Goal: Check status: Check status

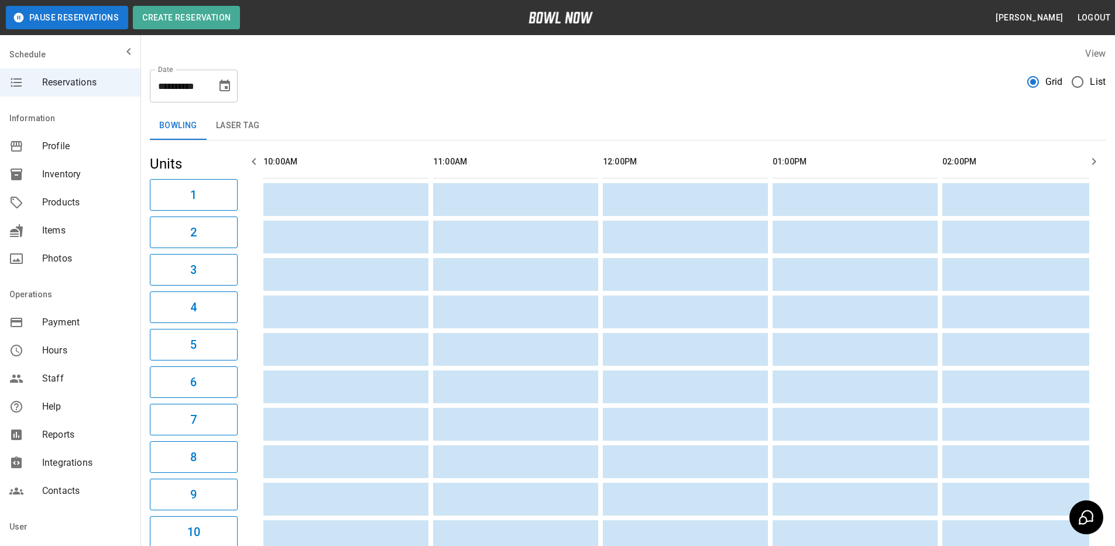
scroll to position [0, 1567]
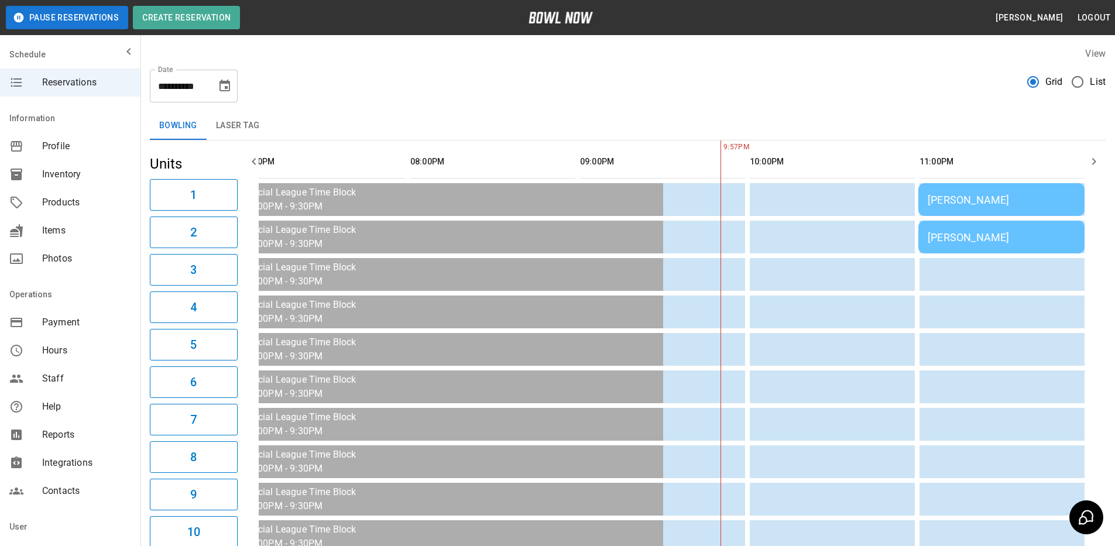
click at [1037, 198] on div "[PERSON_NAME]" at bounding box center [1002, 200] width 148 height 12
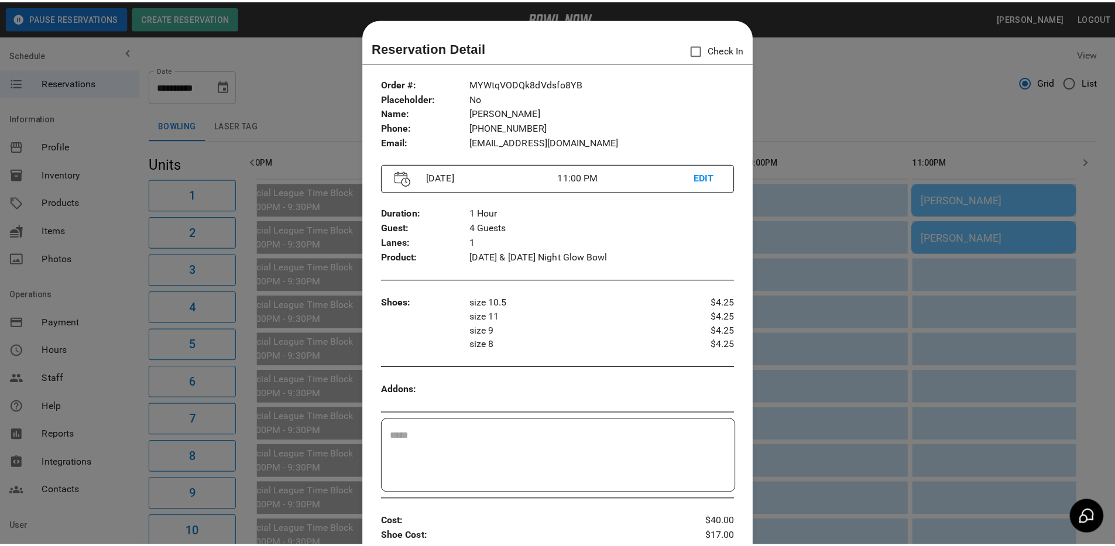
scroll to position [19, 0]
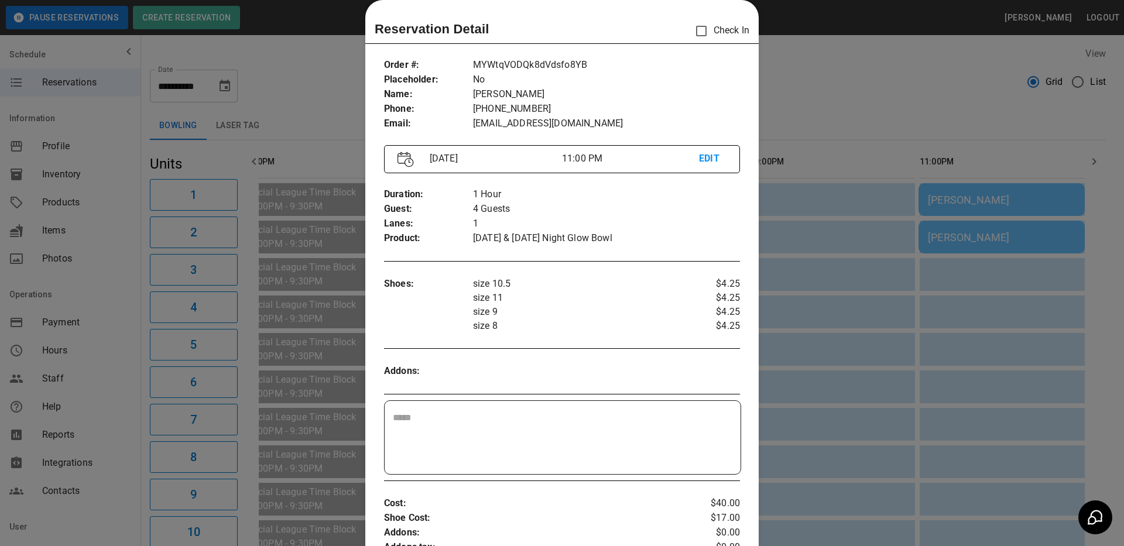
click at [913, 95] on div at bounding box center [562, 273] width 1124 height 546
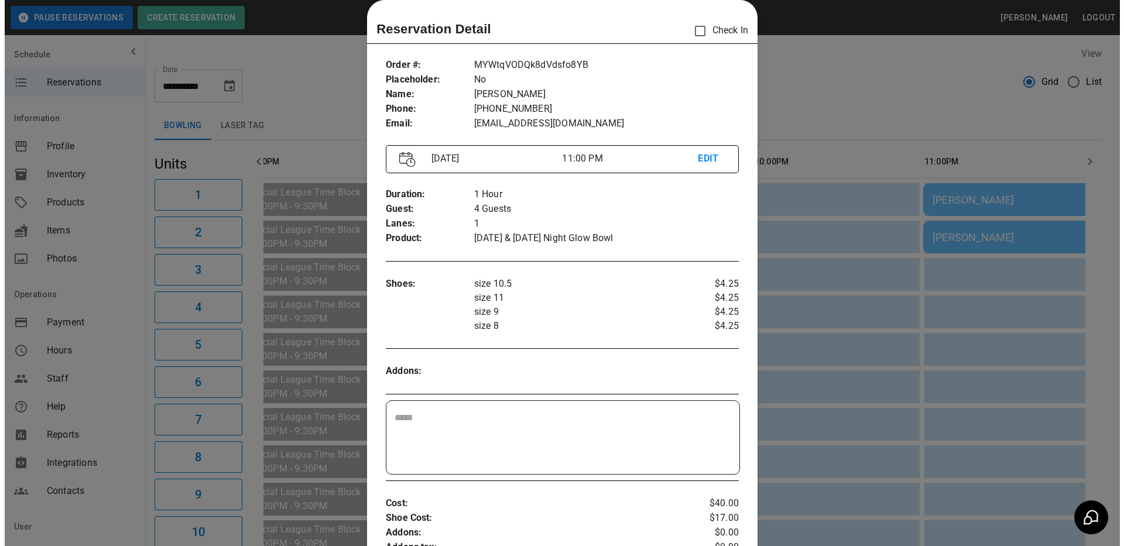
scroll to position [0, 1559]
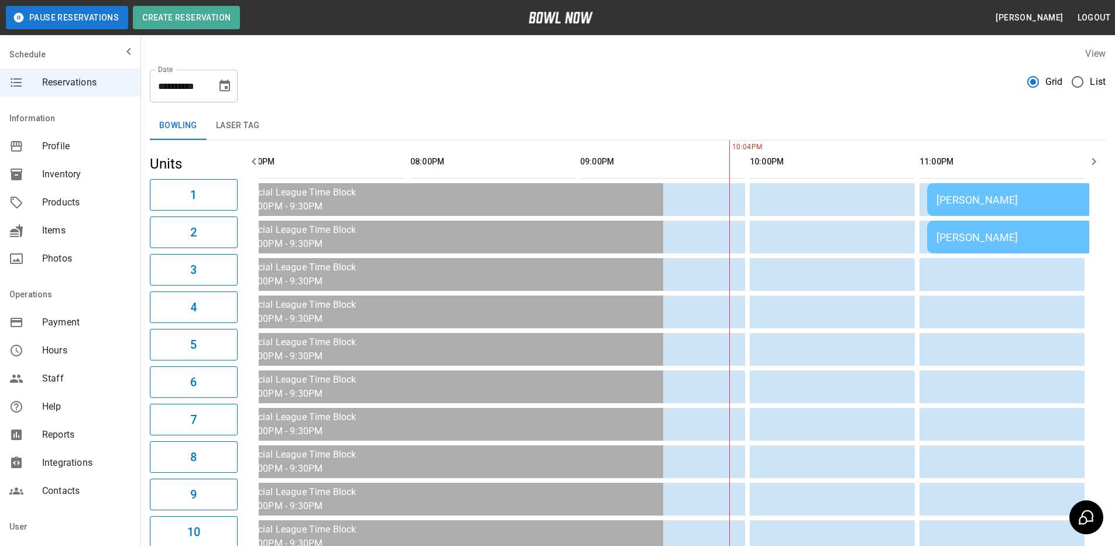
click at [1019, 235] on div "[PERSON_NAME]" at bounding box center [1011, 237] width 148 height 12
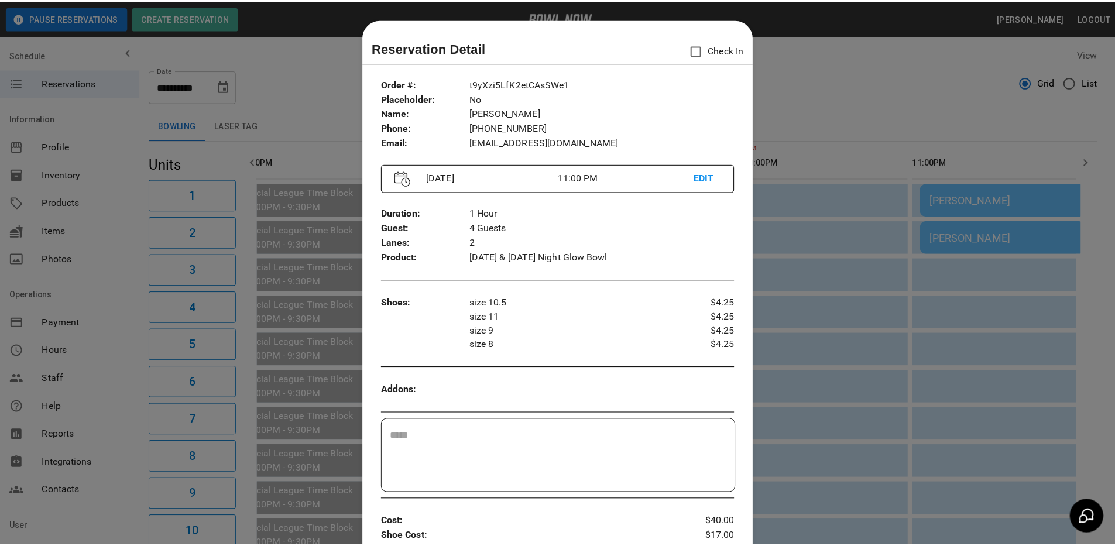
scroll to position [19, 0]
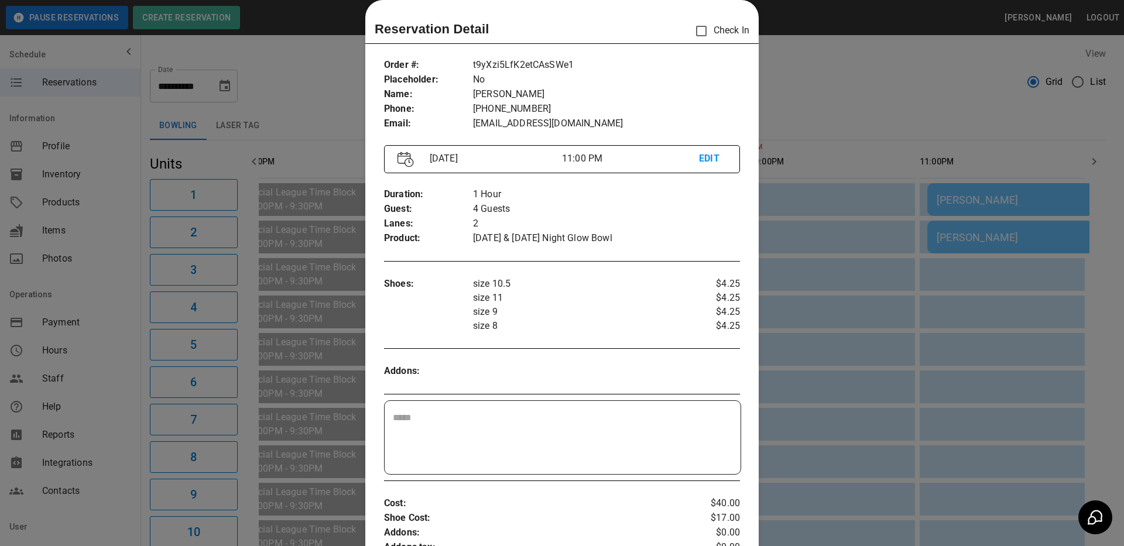
click at [925, 92] on div at bounding box center [562, 273] width 1124 height 546
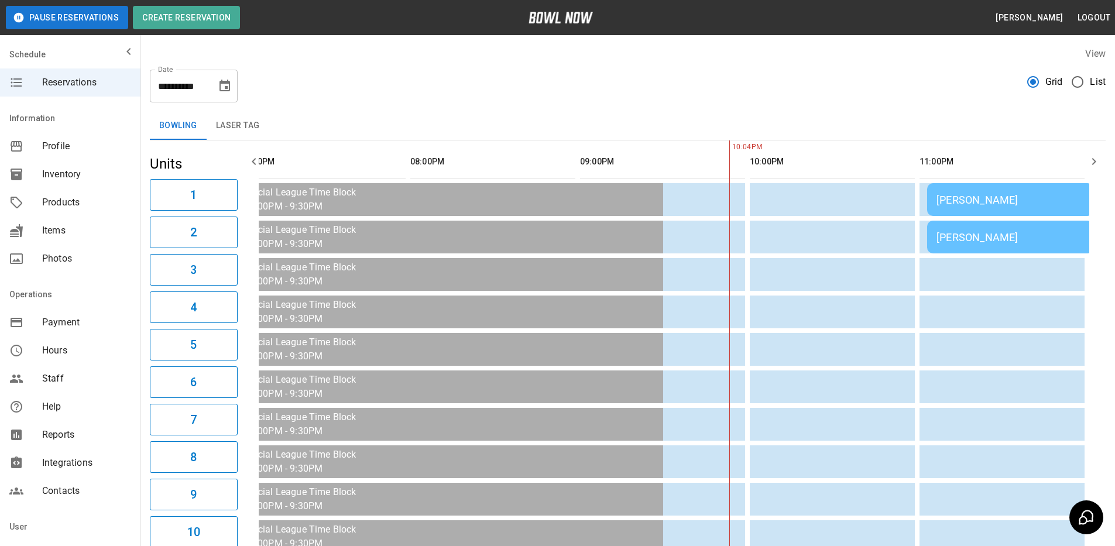
scroll to position [0, 1526]
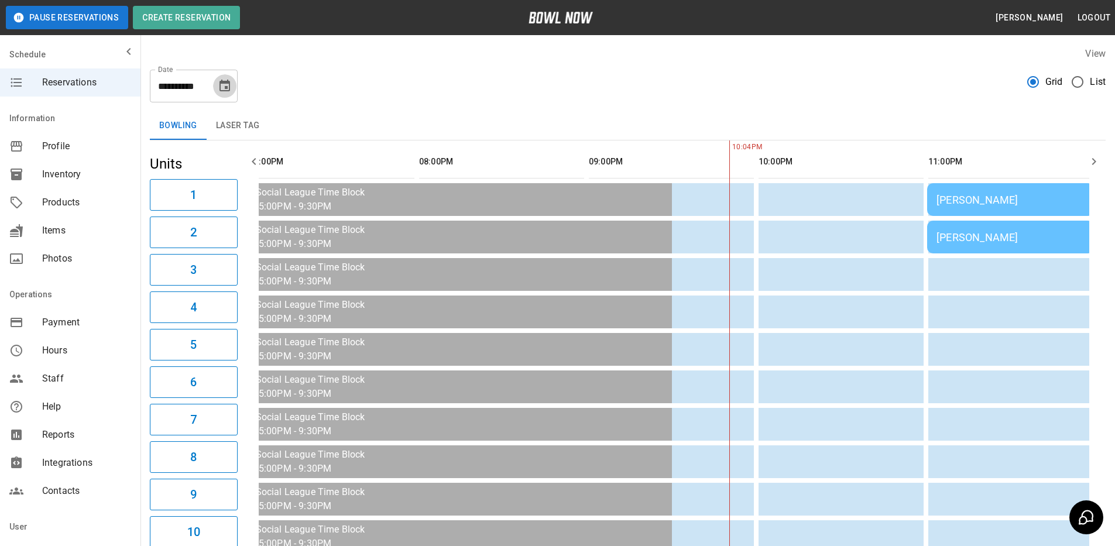
click at [229, 83] on icon "Choose date, selected date is Oct 10, 2025" at bounding box center [225, 86] width 11 height 12
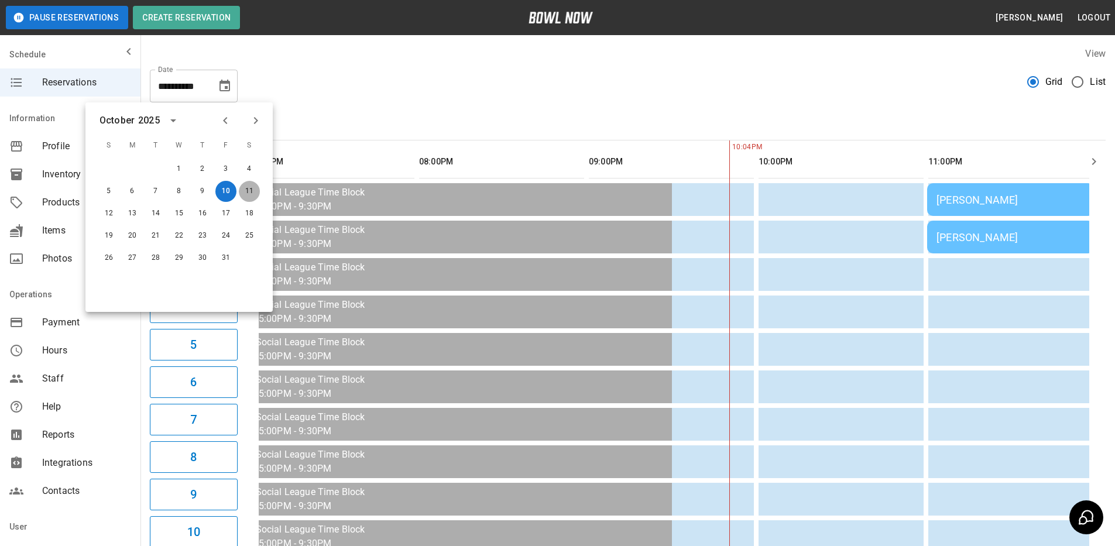
click at [248, 191] on button "11" at bounding box center [249, 191] width 21 height 21
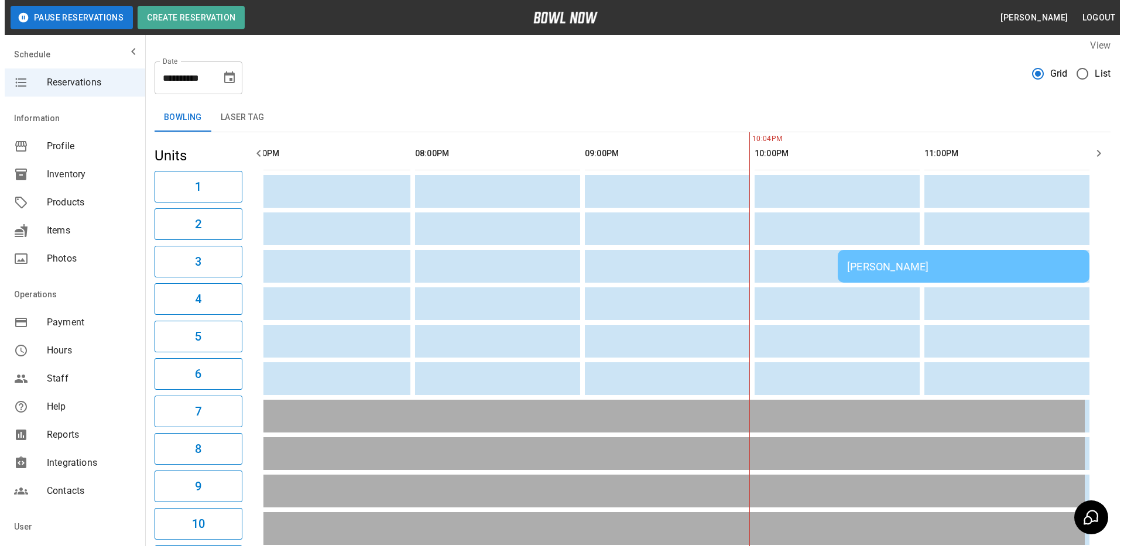
scroll to position [0, 0]
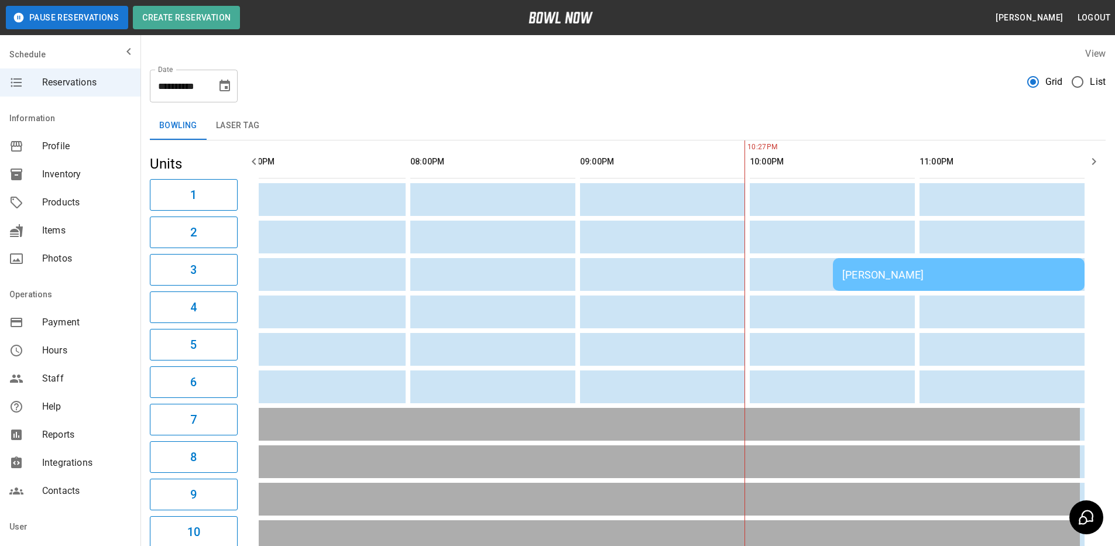
click at [945, 279] on div "[PERSON_NAME]" at bounding box center [958, 275] width 233 height 12
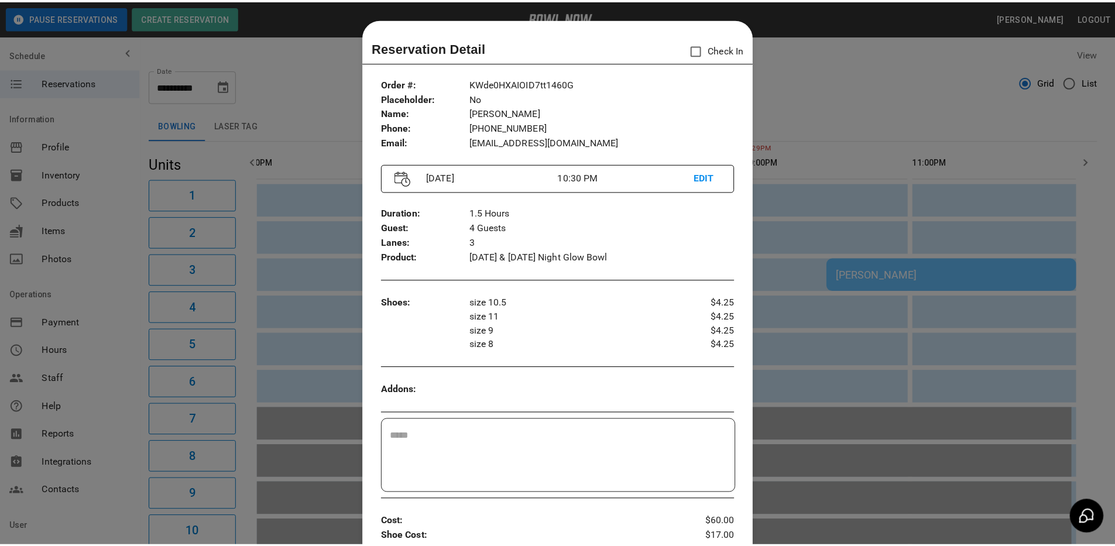
scroll to position [19, 0]
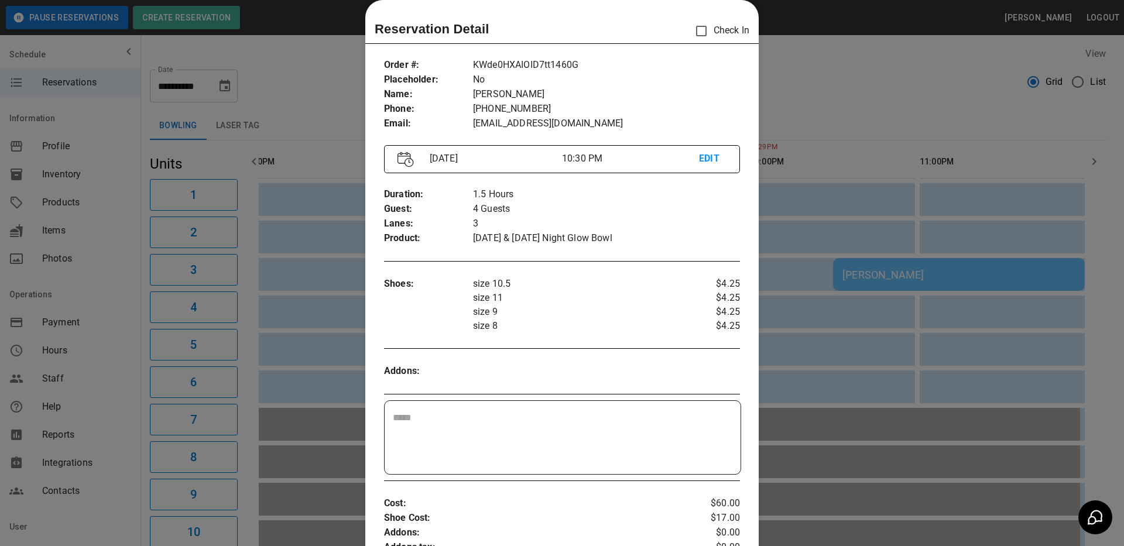
click at [861, 88] on div at bounding box center [562, 273] width 1124 height 546
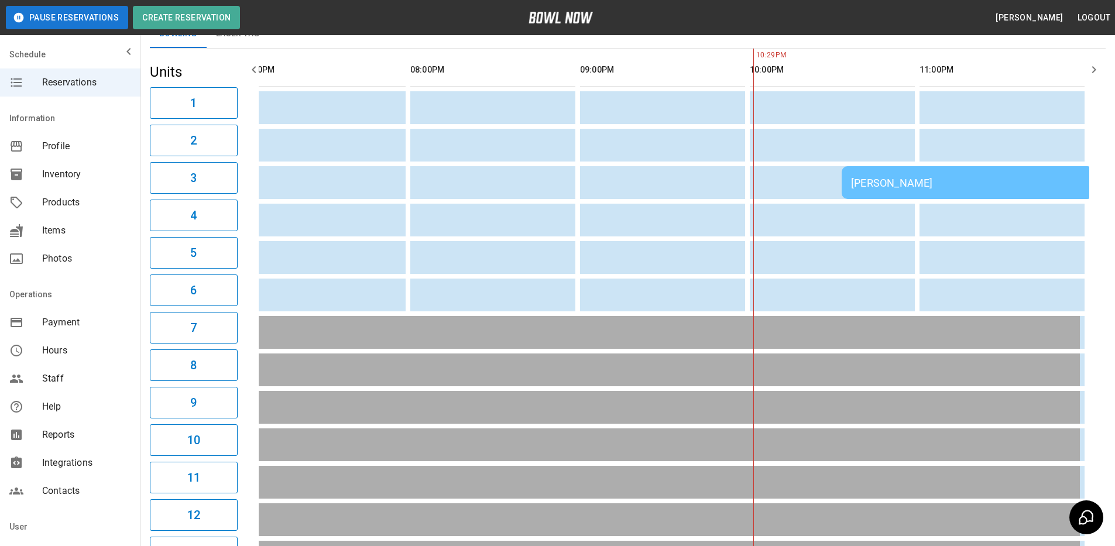
scroll to position [0, 0]
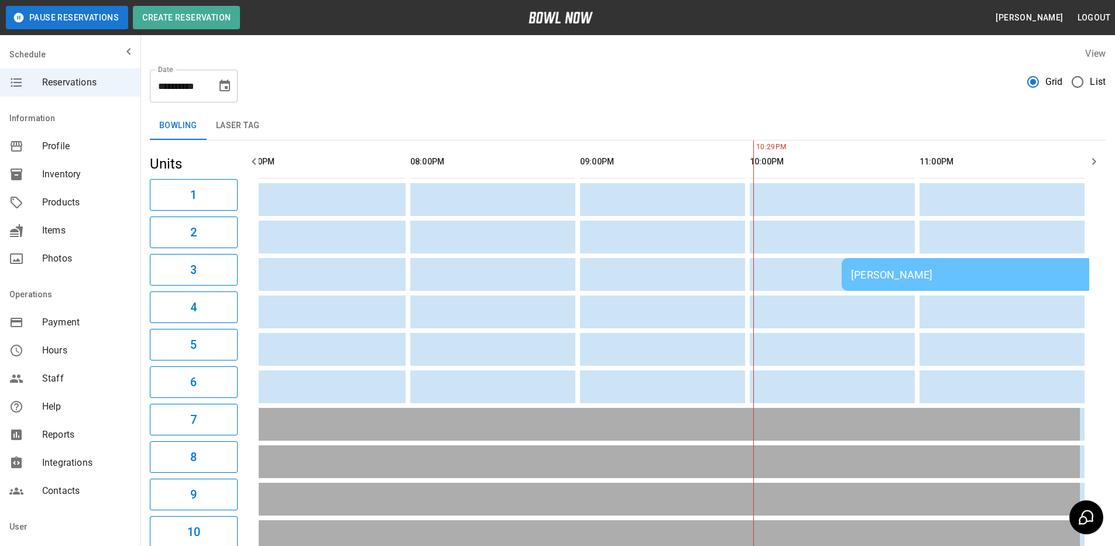
click at [227, 87] on icon "Choose date, selected date is Oct 11, 2025" at bounding box center [225, 86] width 11 height 12
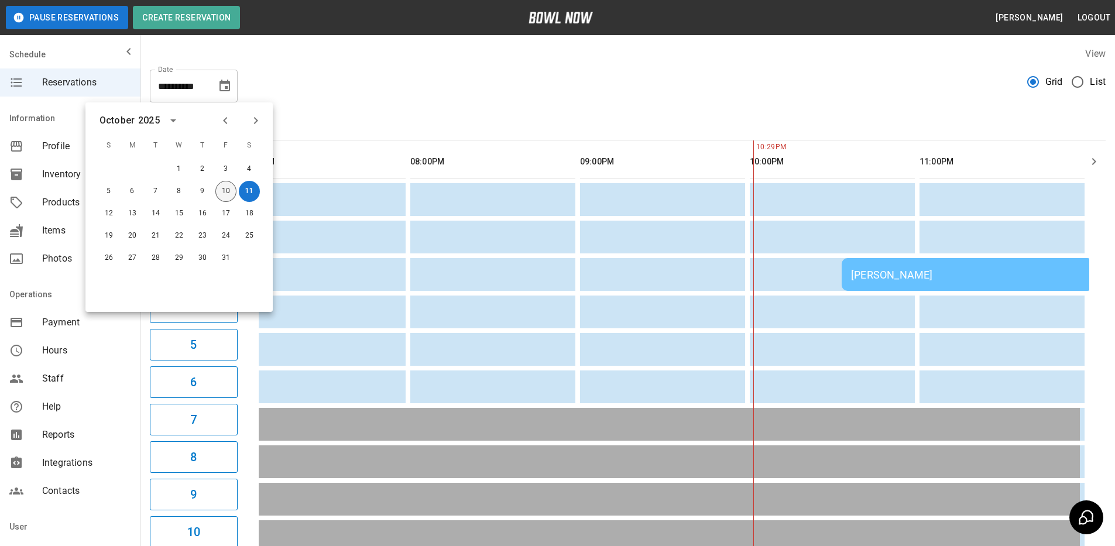
click at [229, 190] on button "10" at bounding box center [225, 191] width 21 height 21
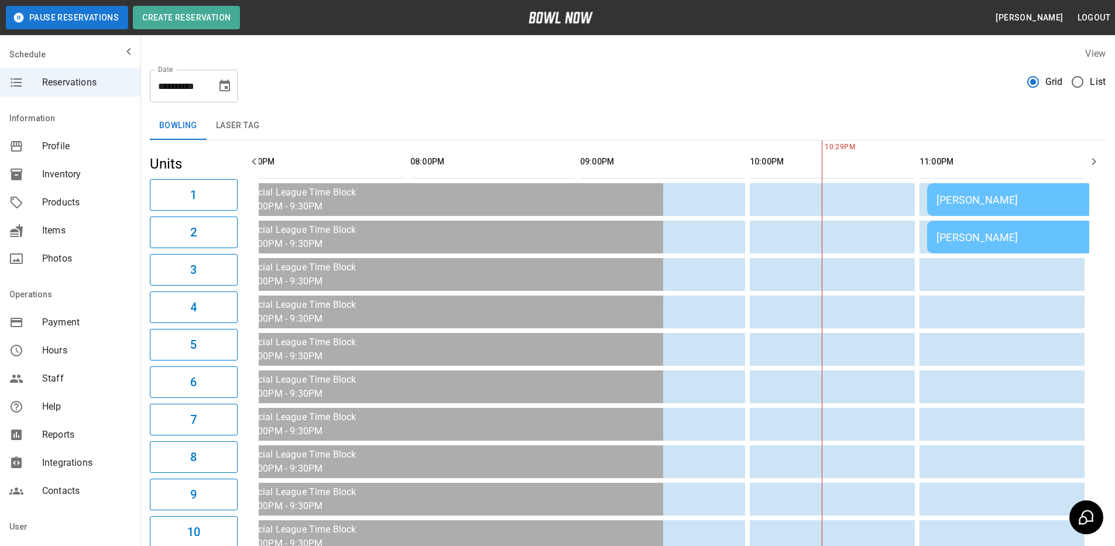
type input "**********"
click at [222, 158] on button "10" at bounding box center [215, 152] width 16 height 12
click at [530, 97] on div "**********" at bounding box center [628, 81] width 956 height 42
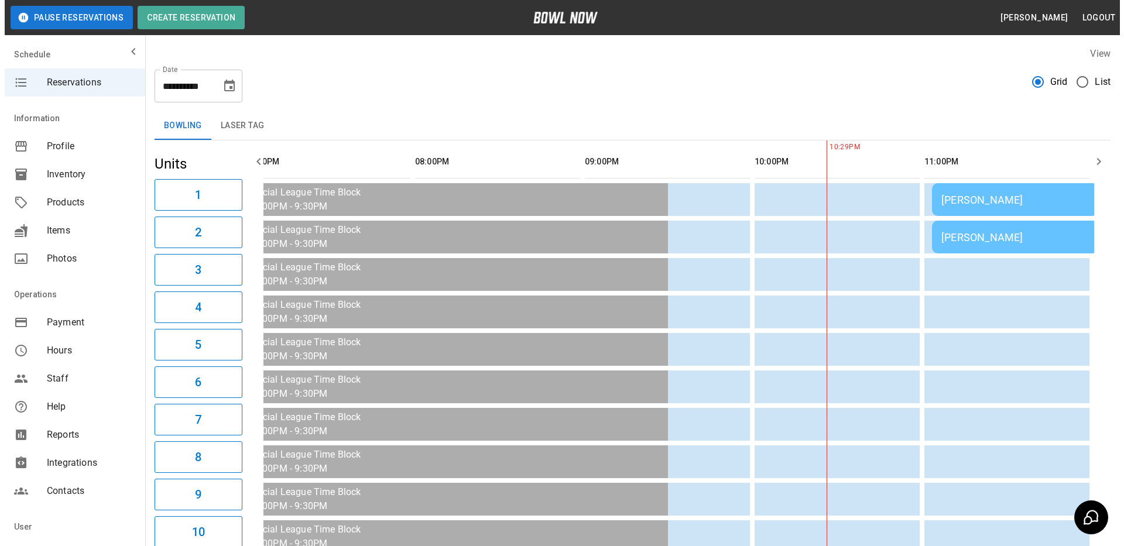
scroll to position [0, 1567]
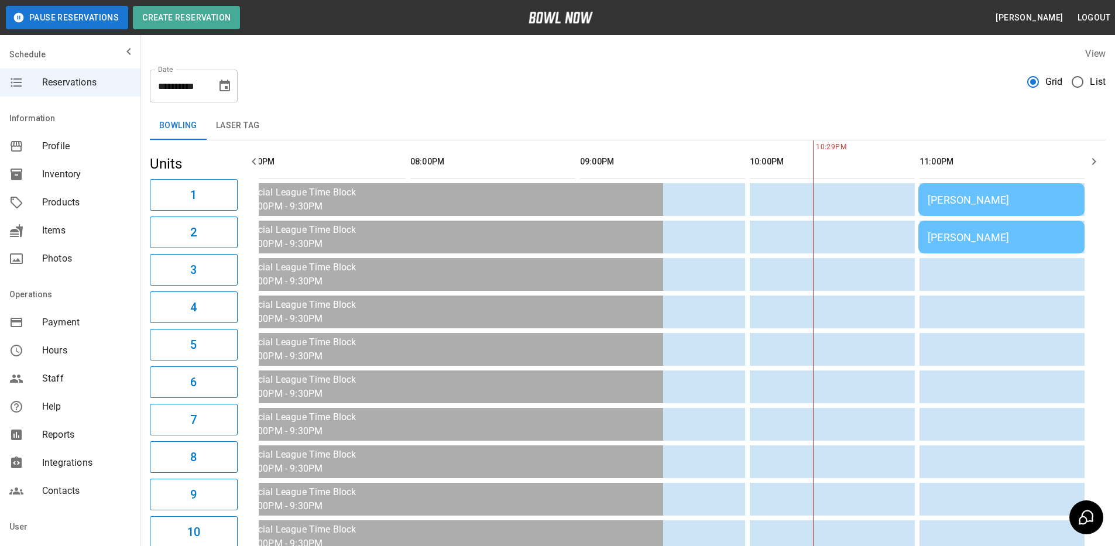
click at [987, 198] on div "[PERSON_NAME]" at bounding box center [1002, 200] width 148 height 12
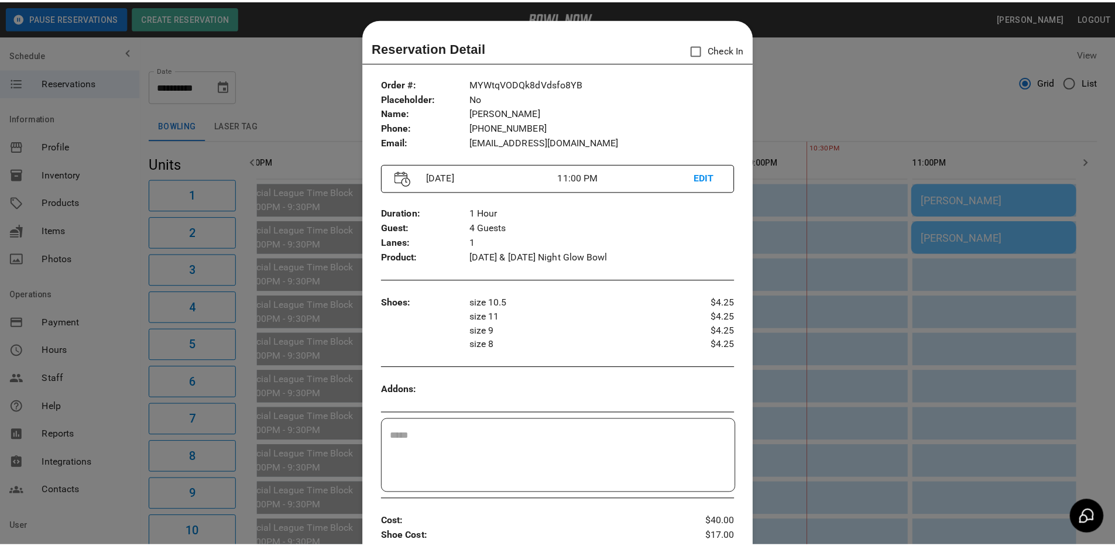
scroll to position [19, 0]
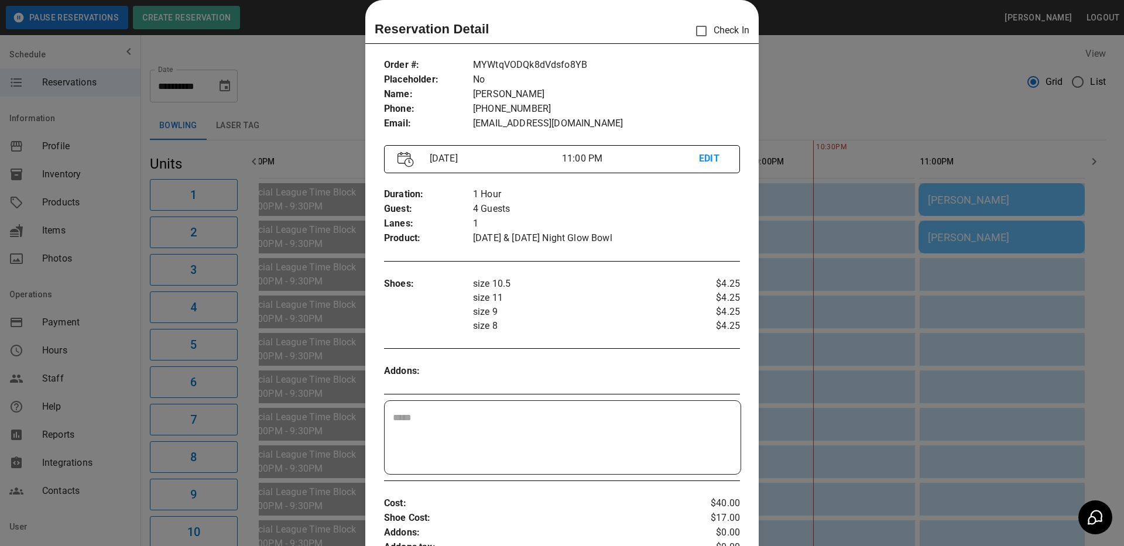
click at [868, 93] on div at bounding box center [562, 273] width 1124 height 546
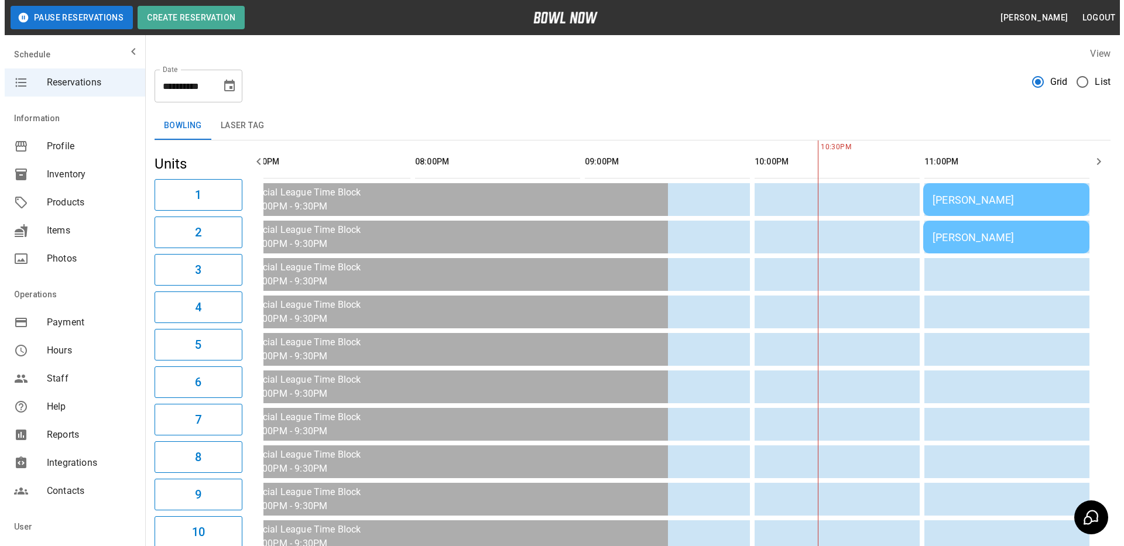
scroll to position [0, 1559]
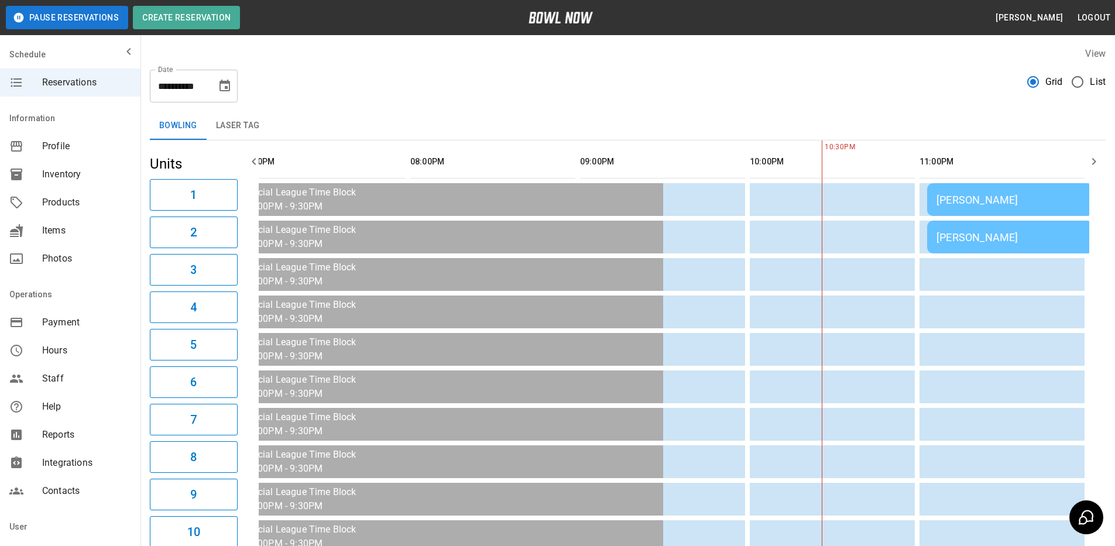
click at [997, 234] on div "[PERSON_NAME]" at bounding box center [1011, 237] width 148 height 12
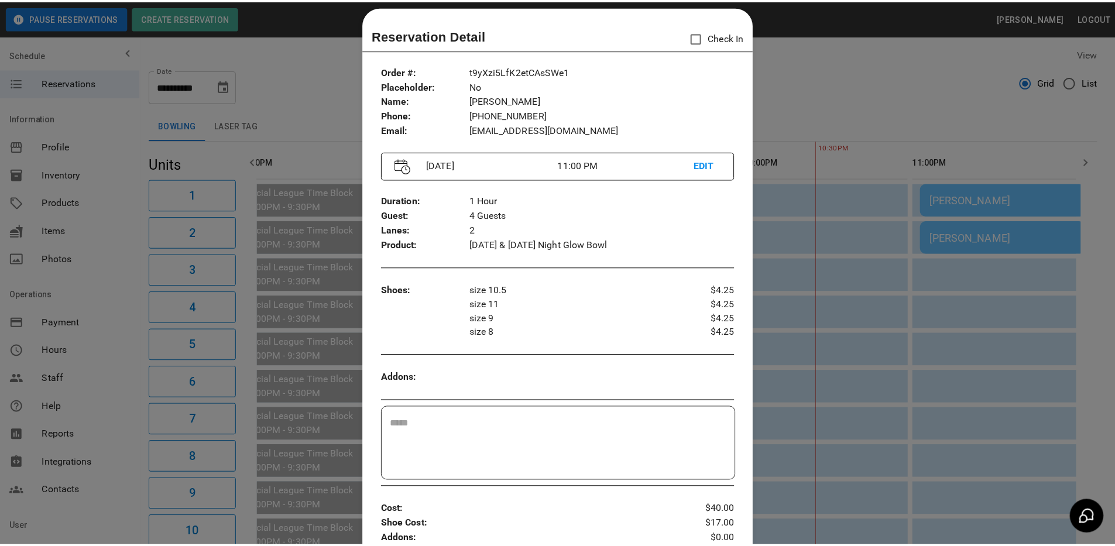
scroll to position [0, 0]
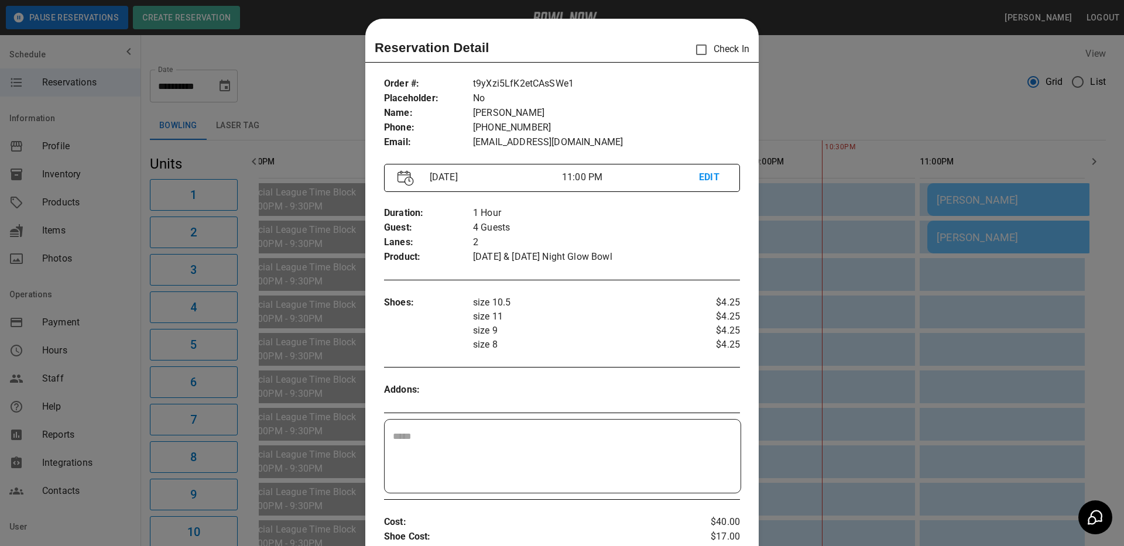
click at [871, 118] on div at bounding box center [562, 273] width 1124 height 546
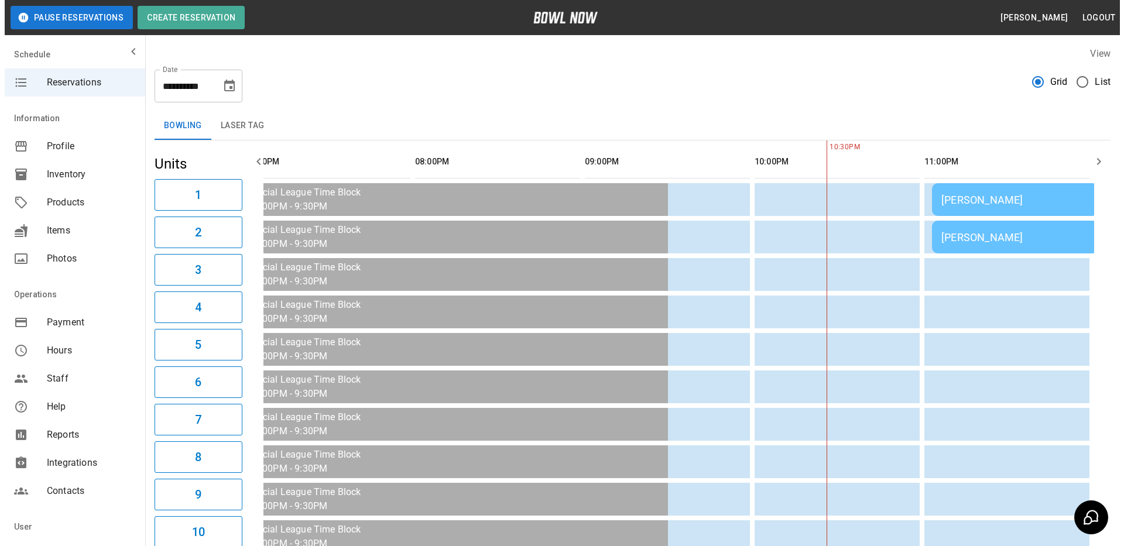
scroll to position [0, 1526]
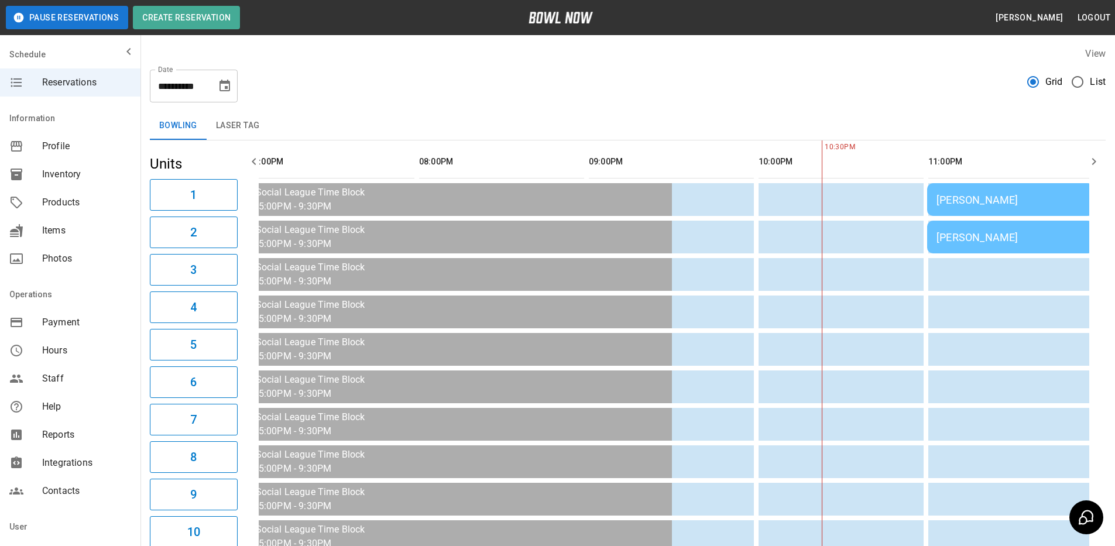
click at [985, 200] on div "[PERSON_NAME]" at bounding box center [1011, 200] width 148 height 12
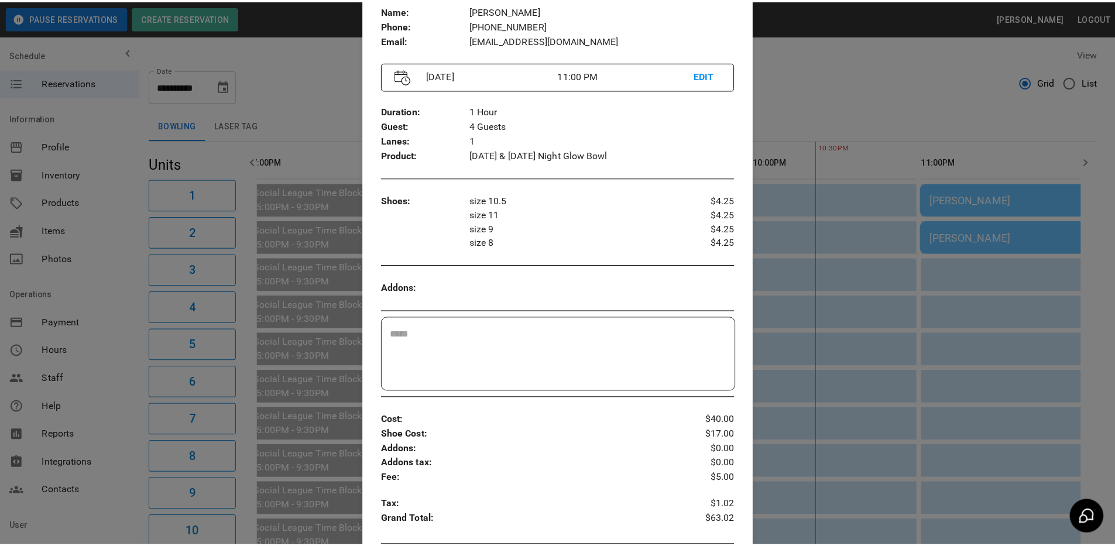
scroll to position [107, 0]
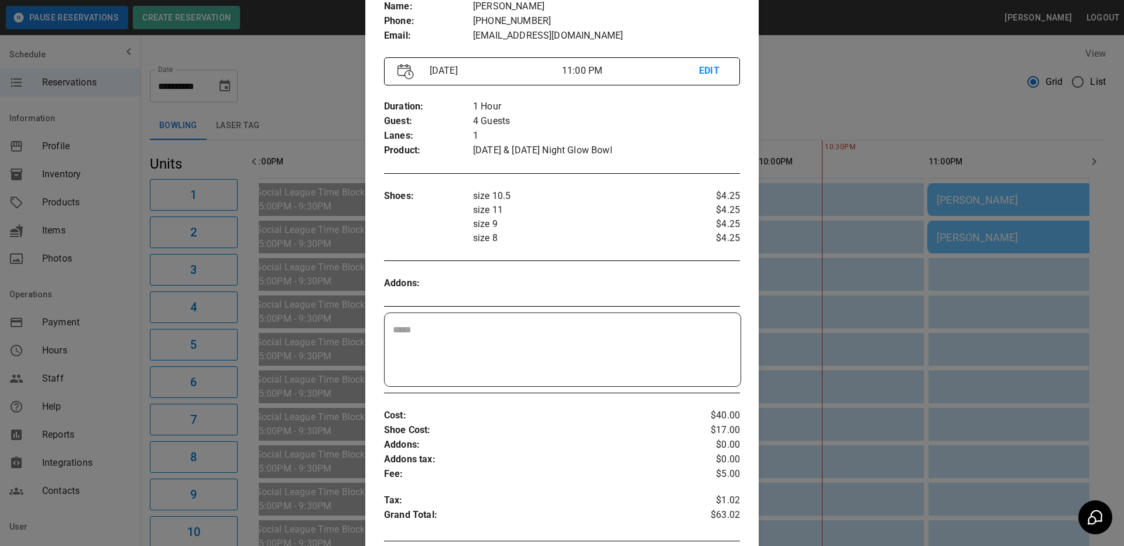
click at [874, 97] on div at bounding box center [562, 273] width 1124 height 546
